Goal: Task Accomplishment & Management: Manage account settings

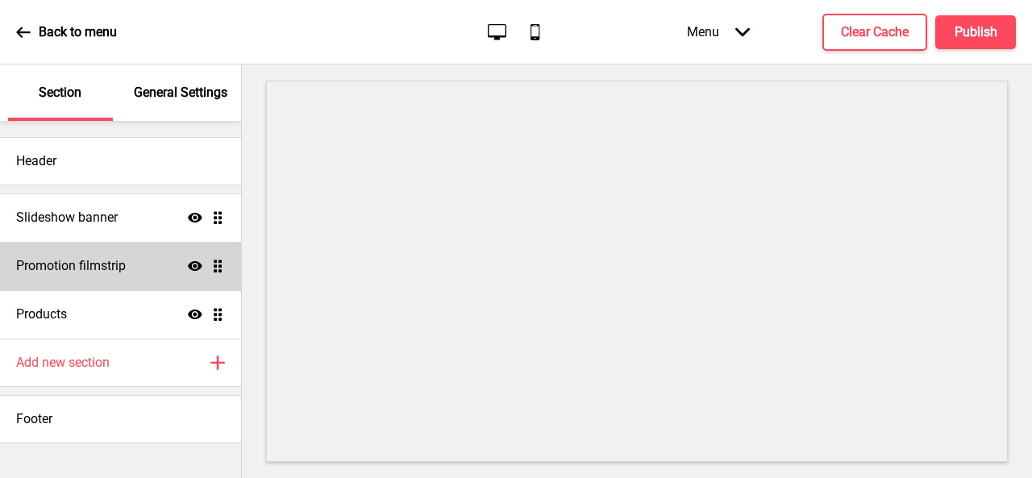
click at [101, 262] on h4 "Promotion filmstrip" at bounding box center [71, 266] width 110 height 18
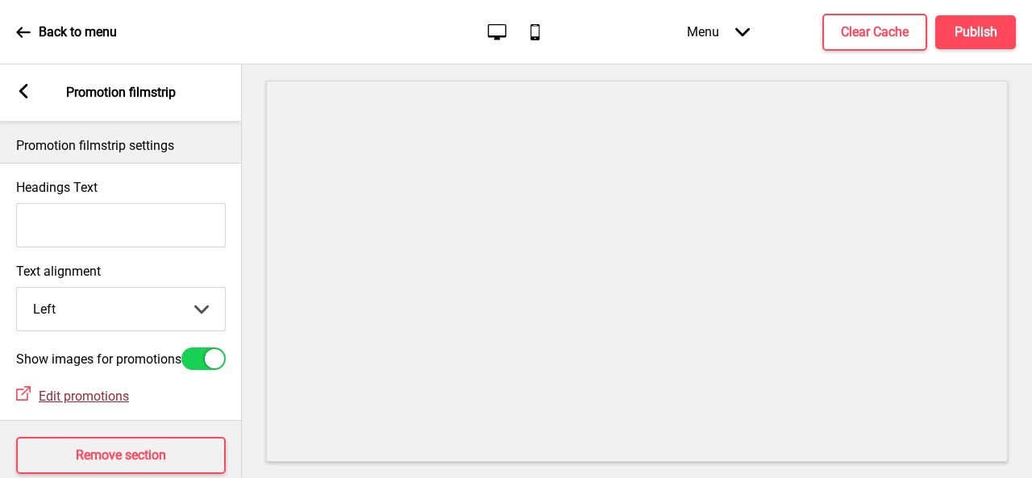
click at [77, 404] on span "Edit promotions" at bounding box center [84, 396] width 90 height 15
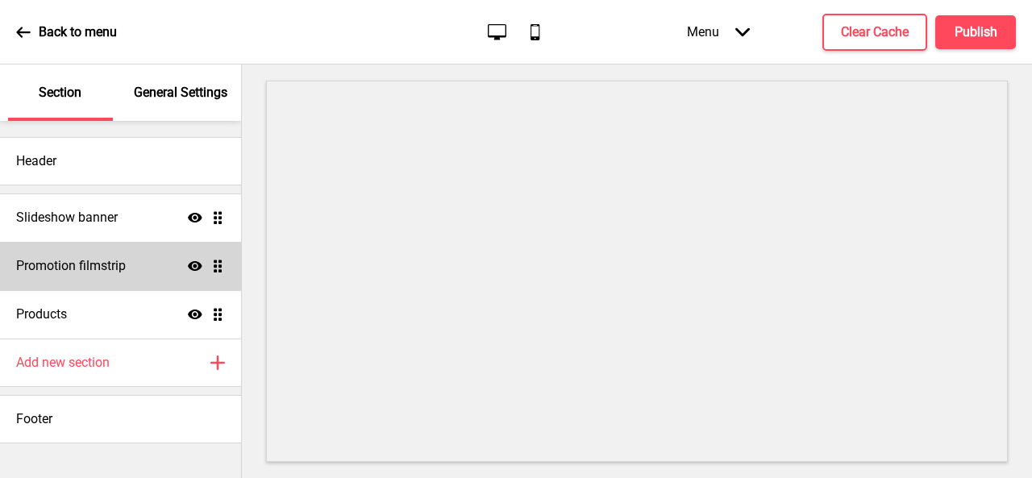
click at [221, 273] on div "Promotion filmstrip Show Drag" at bounding box center [120, 266] width 241 height 48
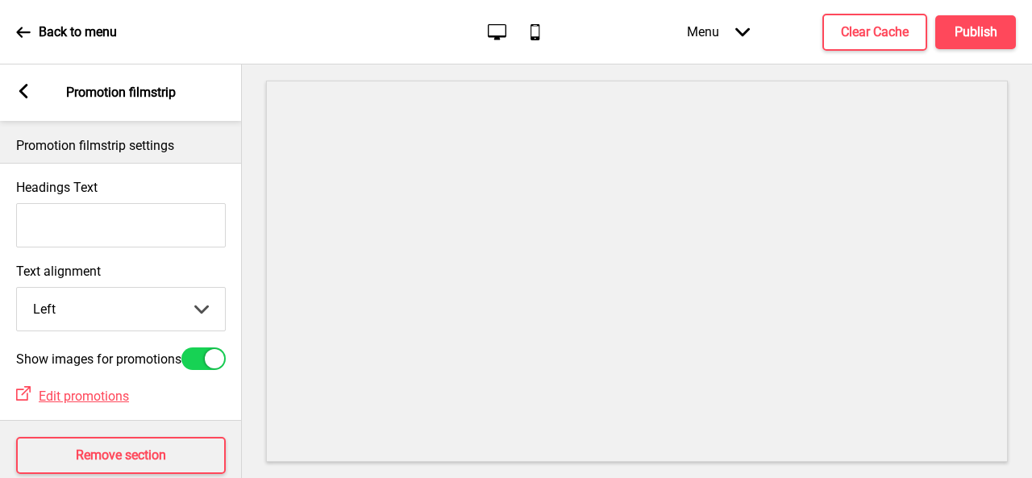
click at [20, 91] on icon at bounding box center [23, 91] width 9 height 15
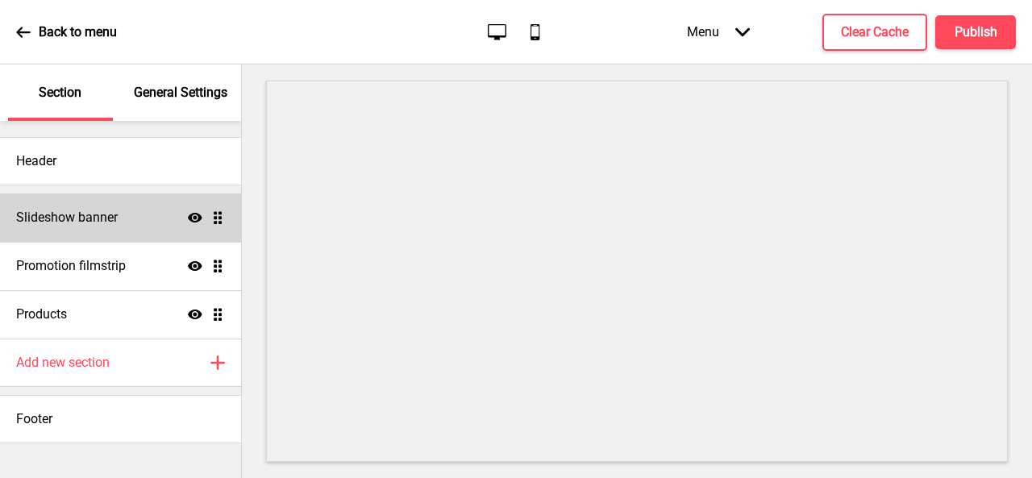
click at [222, 214] on ul "Slideshow banner Show Drag Promotion filmstrip Show Drag Products Show Drag" at bounding box center [120, 265] width 241 height 145
click at [121, 218] on div "Slideshow banner Show Drag" at bounding box center [120, 217] width 241 height 48
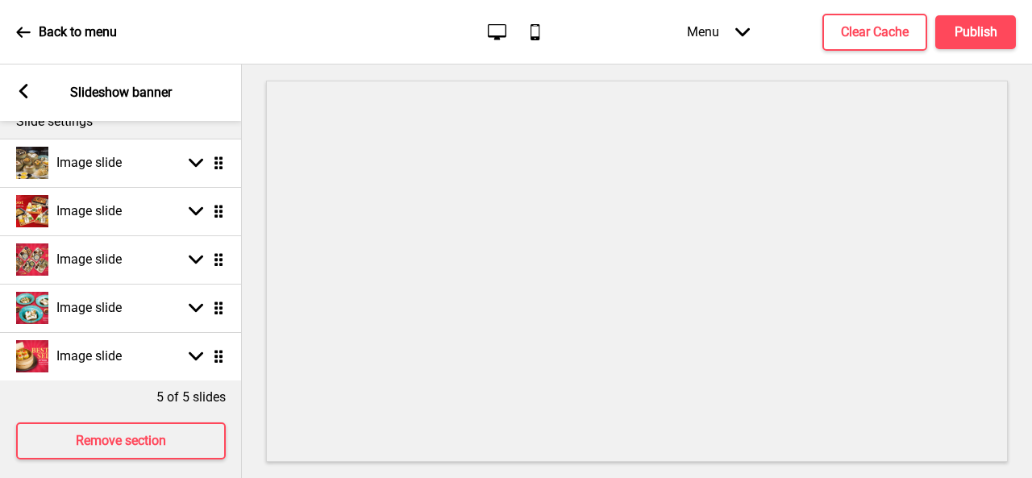
scroll to position [232, 0]
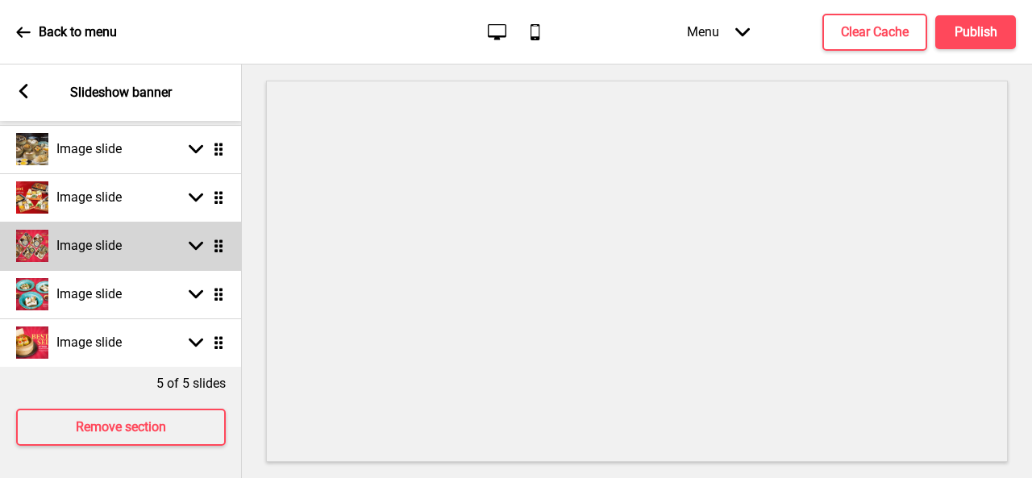
click at [104, 237] on h4 "Image slide" at bounding box center [88, 246] width 65 height 18
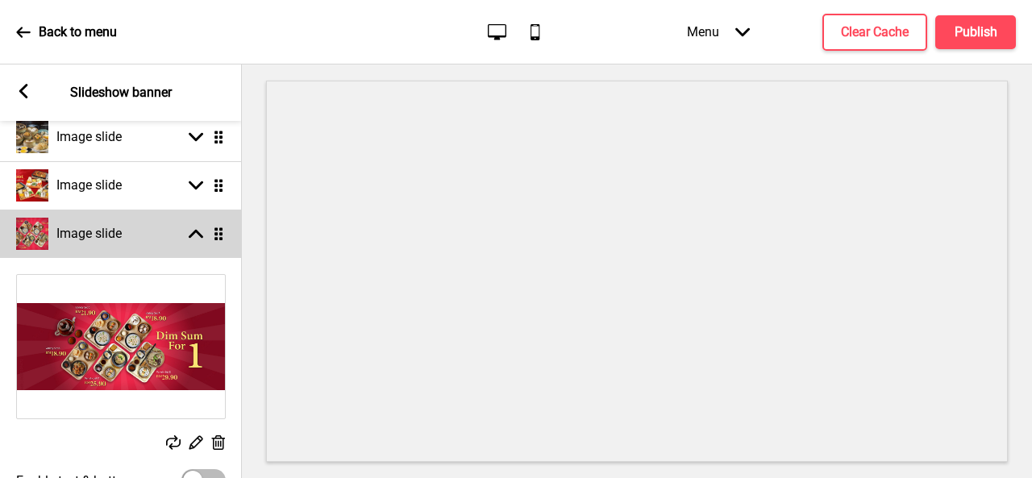
click at [118, 225] on h4 "Image slide" at bounding box center [88, 234] width 65 height 18
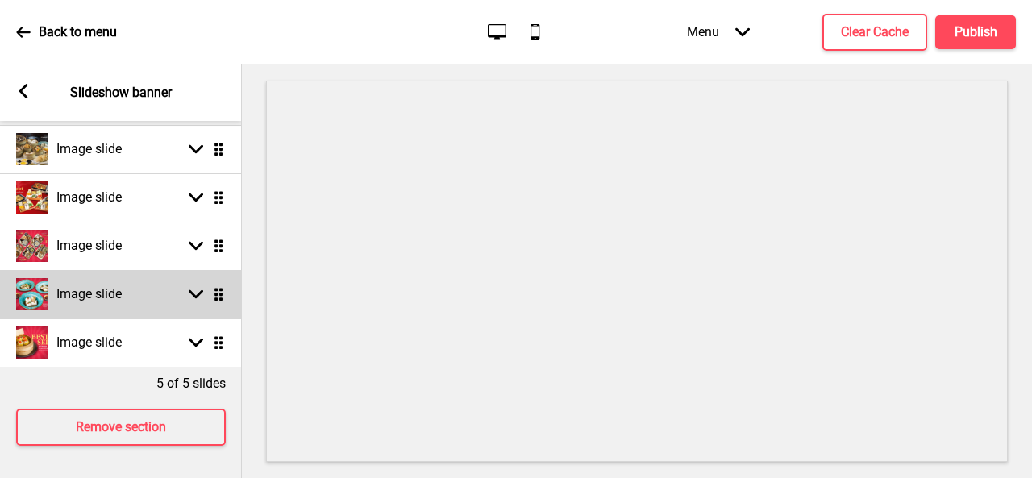
click at [116, 278] on div "Image slide" at bounding box center [69, 294] width 106 height 32
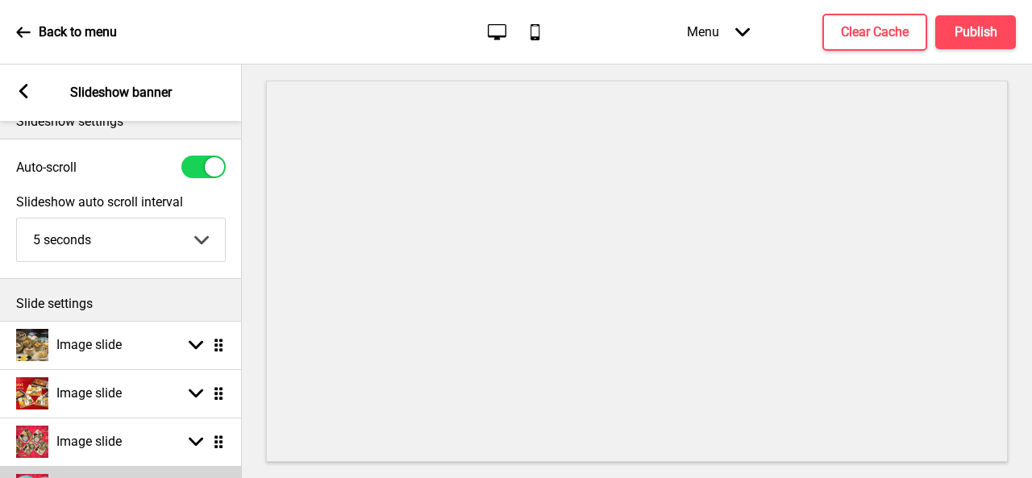
scroll to position [0, 0]
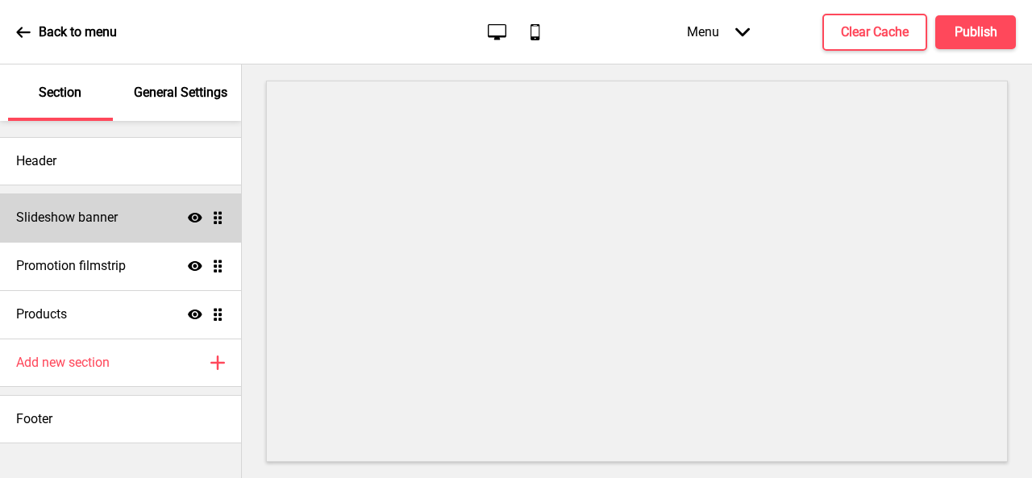
click at [77, 218] on h4 "Slideshow banner" at bounding box center [67, 218] width 102 height 18
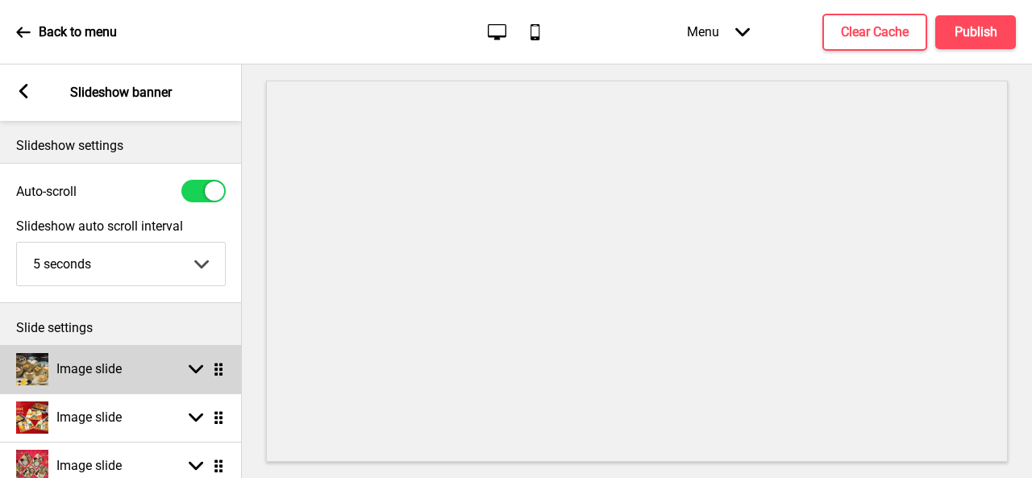
scroll to position [81, 0]
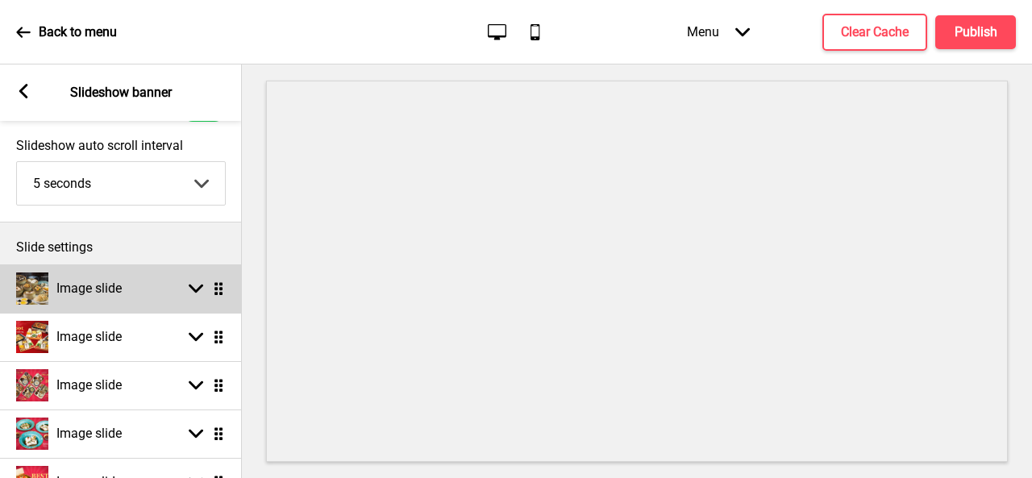
click at [84, 290] on h4 "Image slide" at bounding box center [88, 289] width 65 height 18
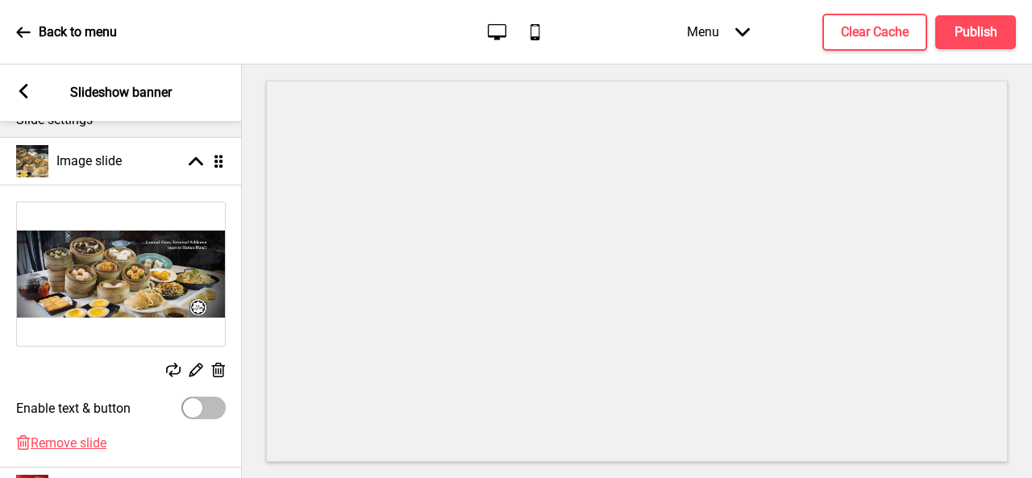
scroll to position [242, 0]
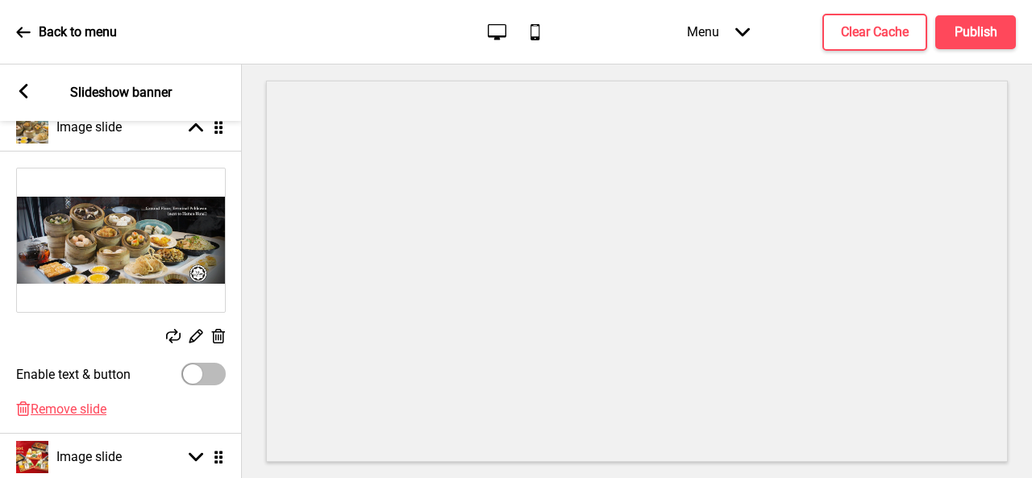
click at [23, 22] on div "Back to menu" at bounding box center [66, 32] width 101 height 44
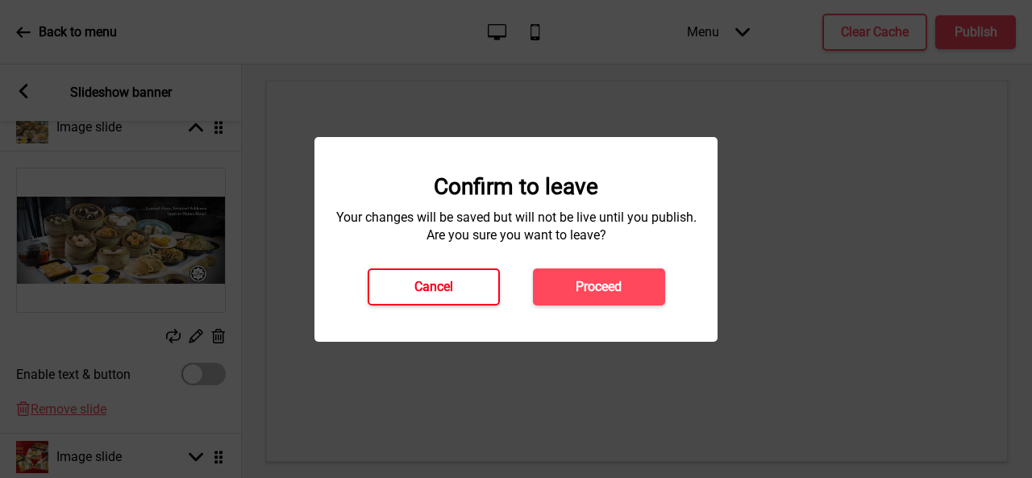
click at [460, 285] on button "Cancel" at bounding box center [434, 286] width 132 height 37
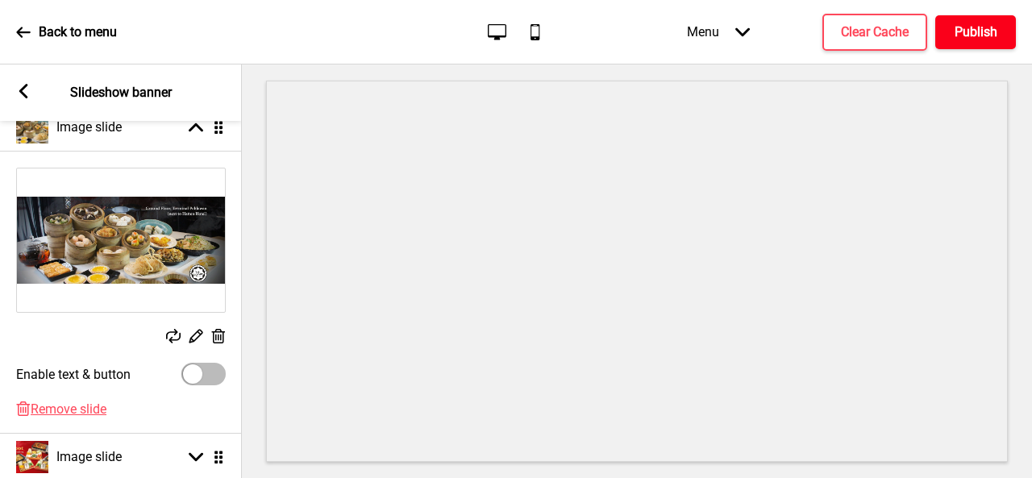
click at [992, 27] on h4 "Publish" at bounding box center [975, 32] width 43 height 18
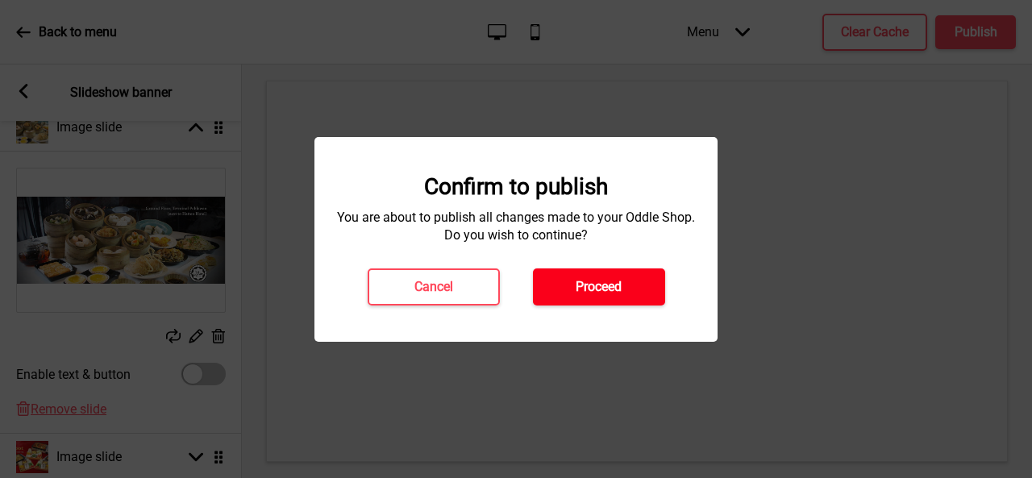
click at [597, 281] on h4 "Proceed" at bounding box center [599, 287] width 46 height 18
